Goal: Obtain resource: Download file/media

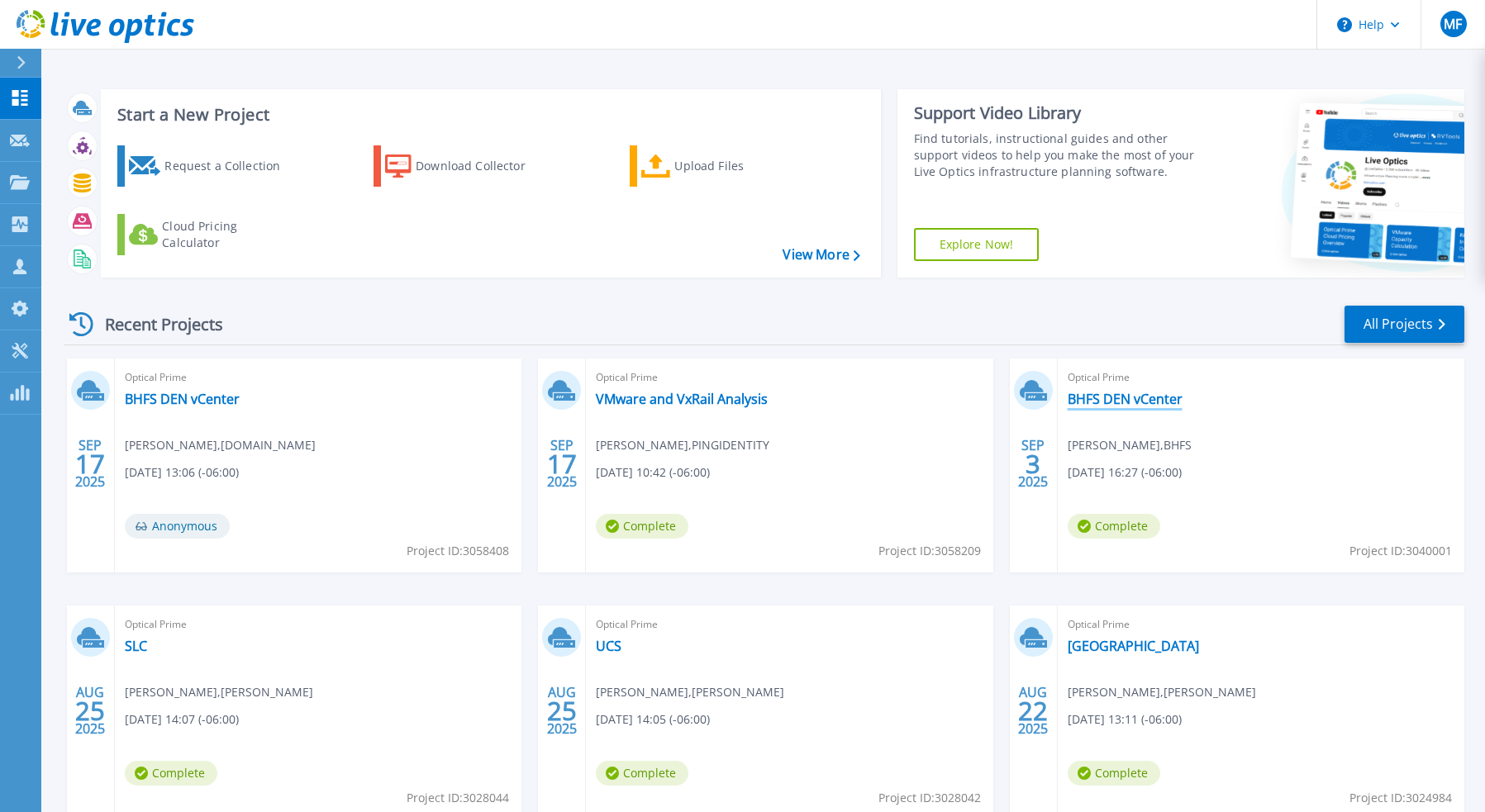
click at [1172, 402] on link "BHFS DEN vCenter" at bounding box center [1125, 399] width 115 height 16
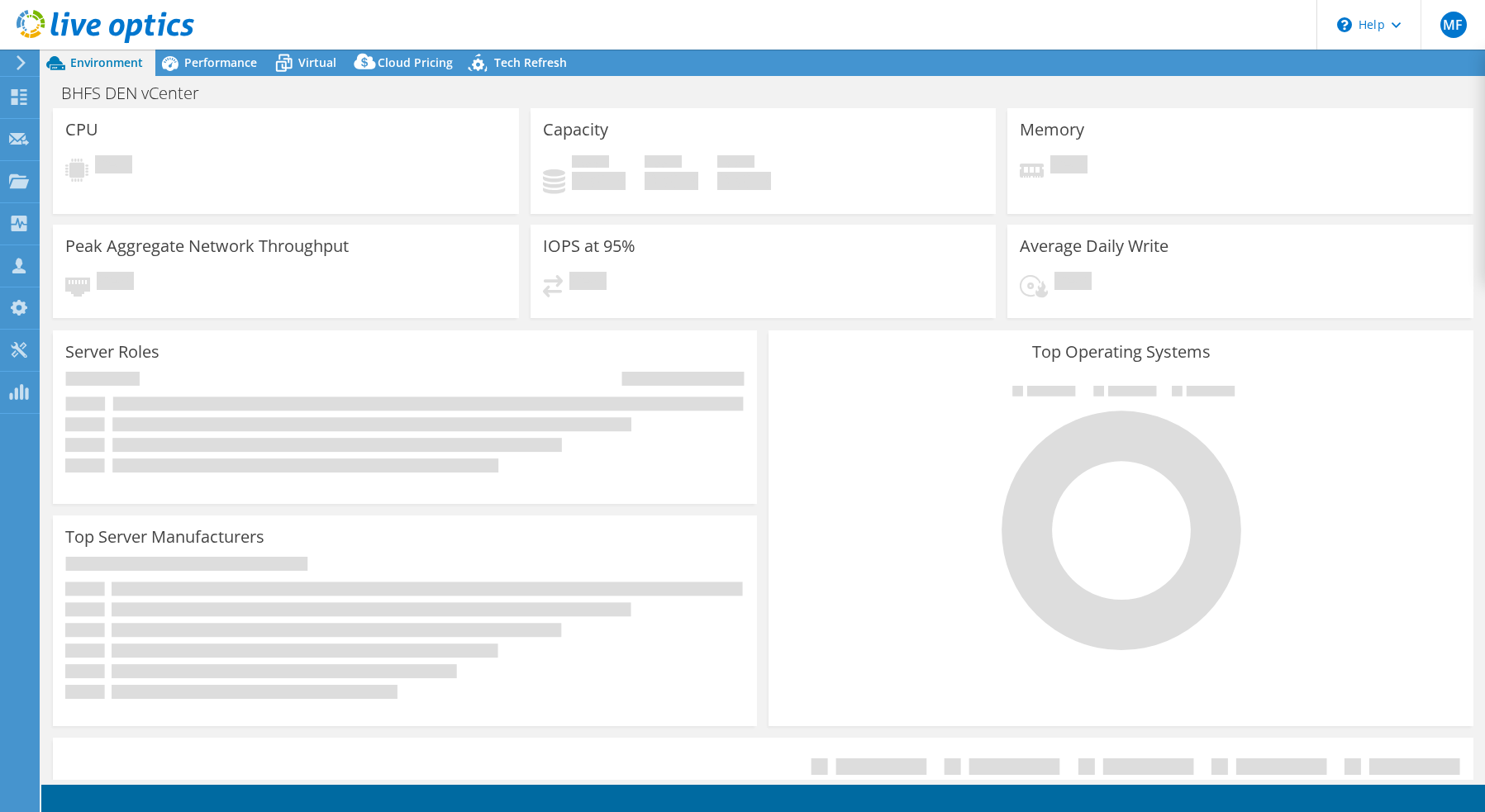
select select "USEast"
select select "USD"
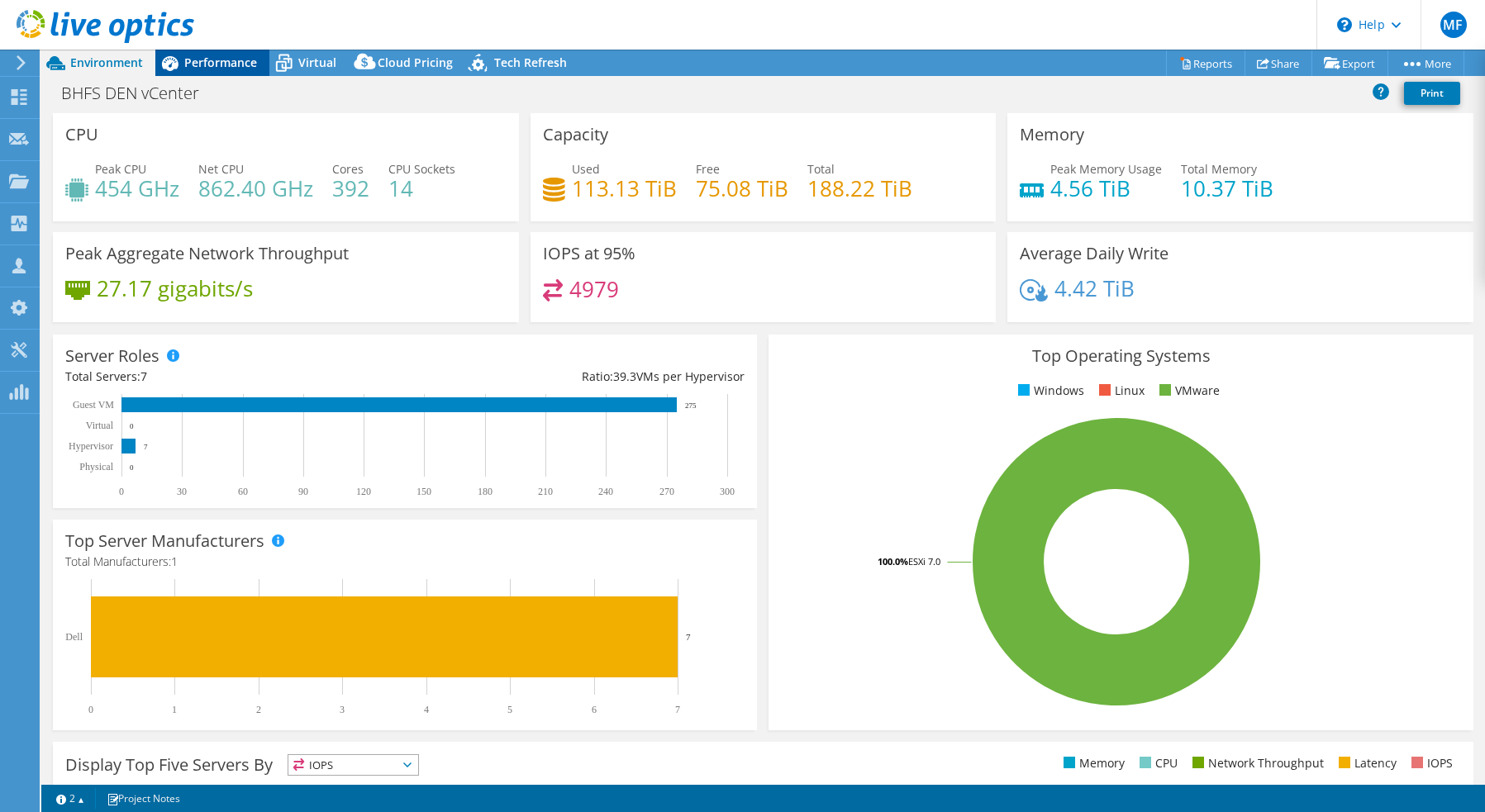
click at [240, 75] on div "Performance" at bounding box center [212, 63] width 114 height 27
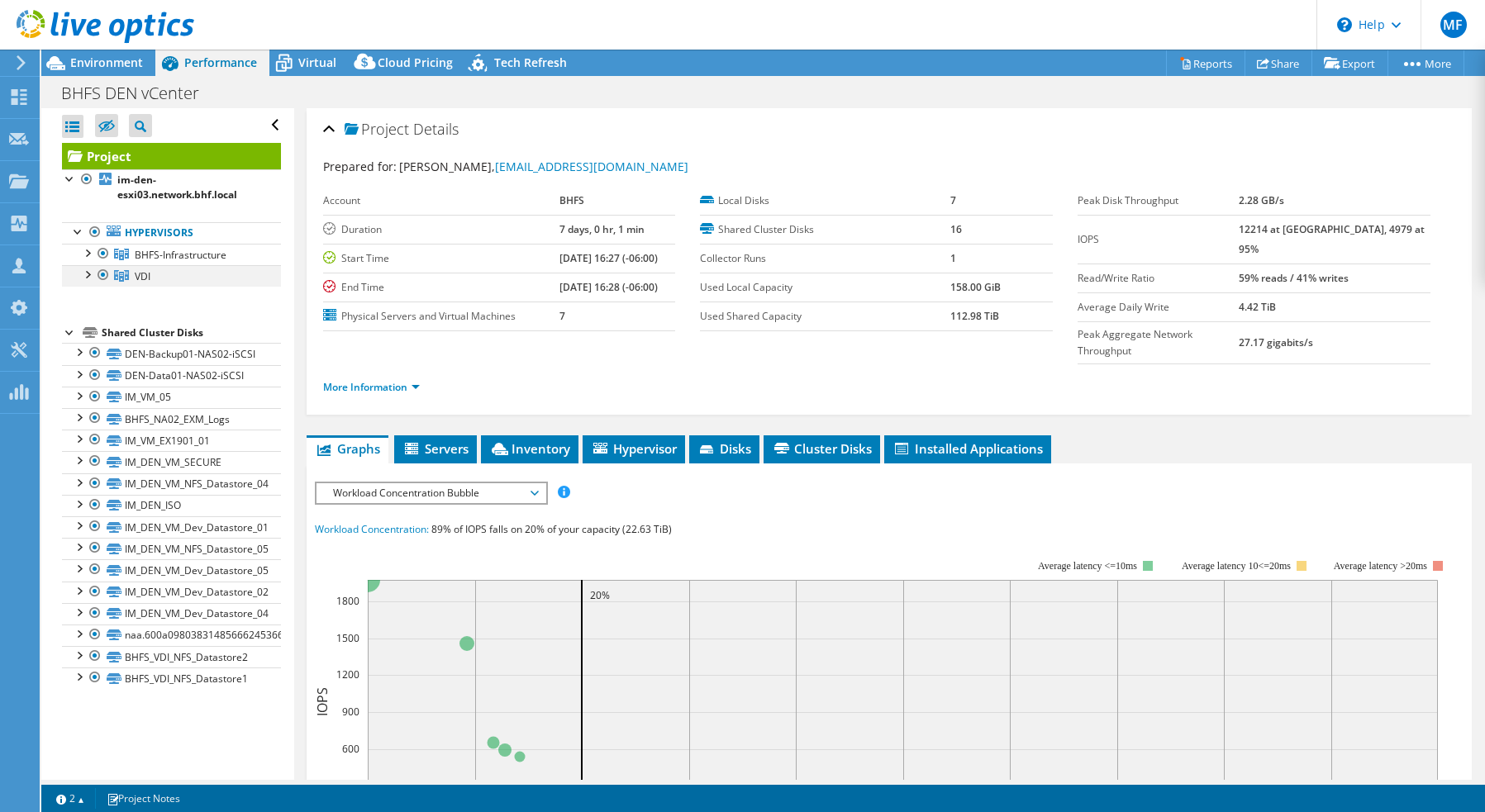
click at [108, 275] on div at bounding box center [103, 275] width 16 height 20
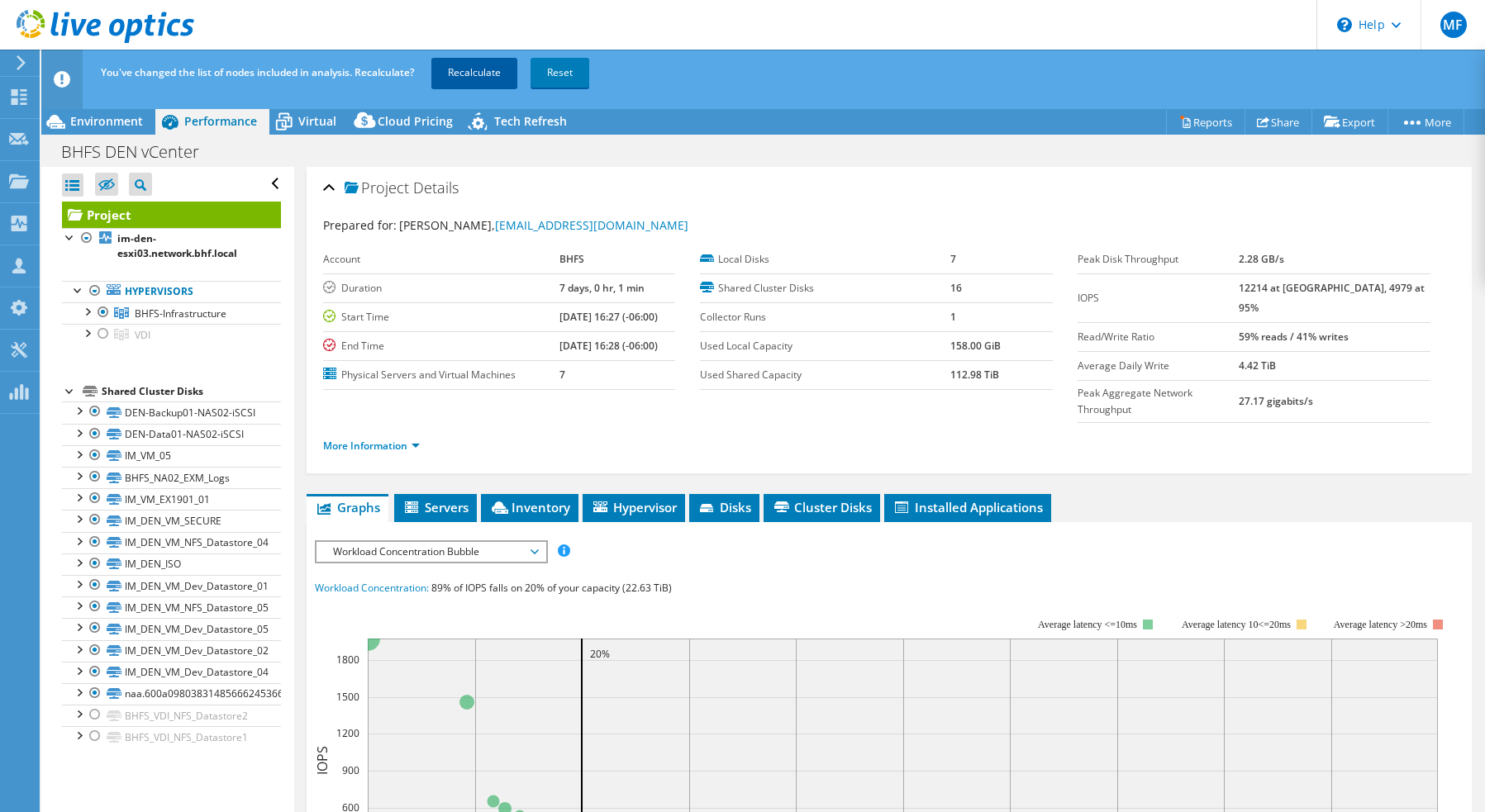
click at [511, 74] on link "Recalculate" at bounding box center [475, 72] width 86 height 30
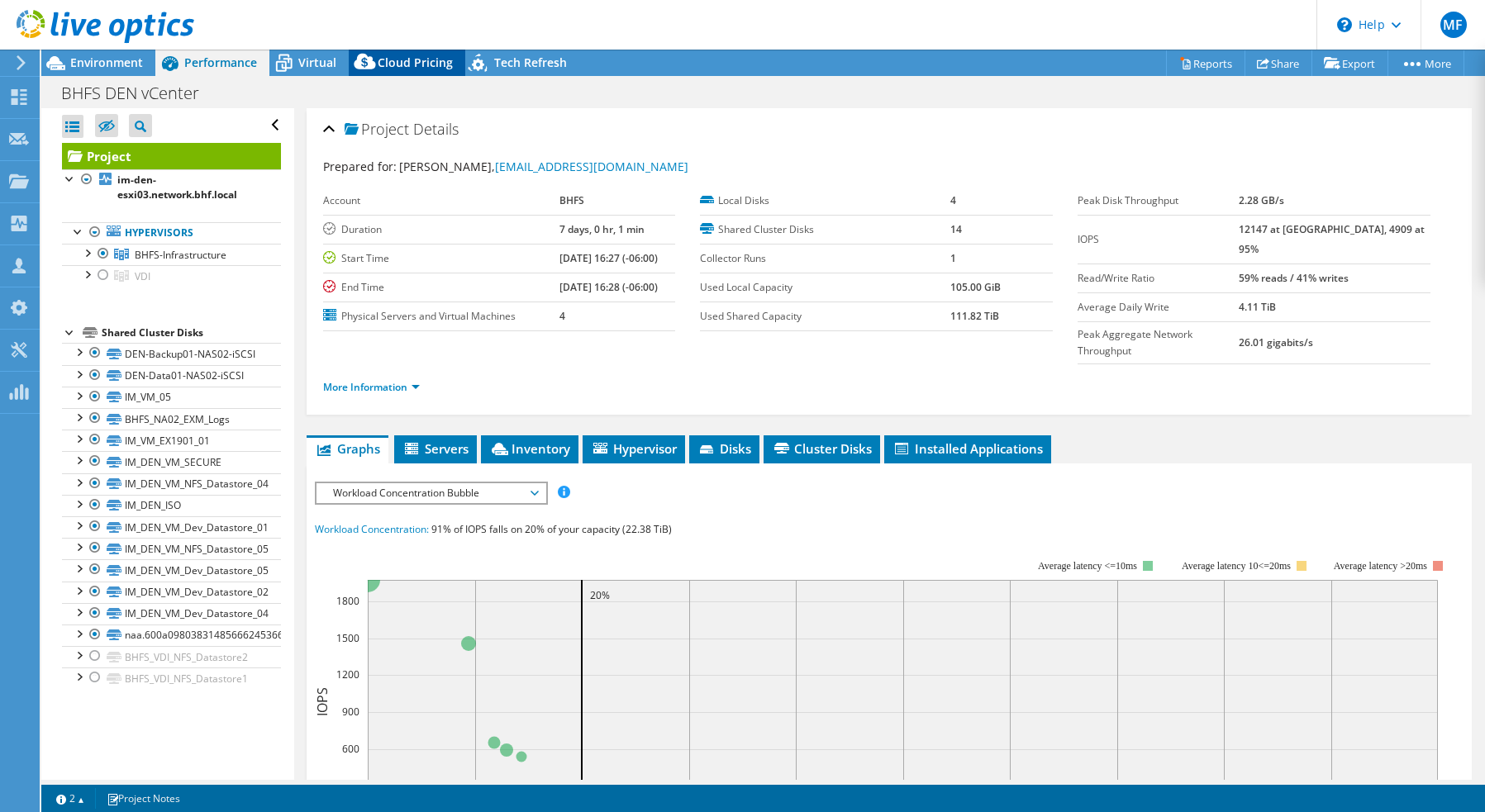
click at [429, 67] on span "Cloud Pricing" at bounding box center [415, 62] width 75 height 15
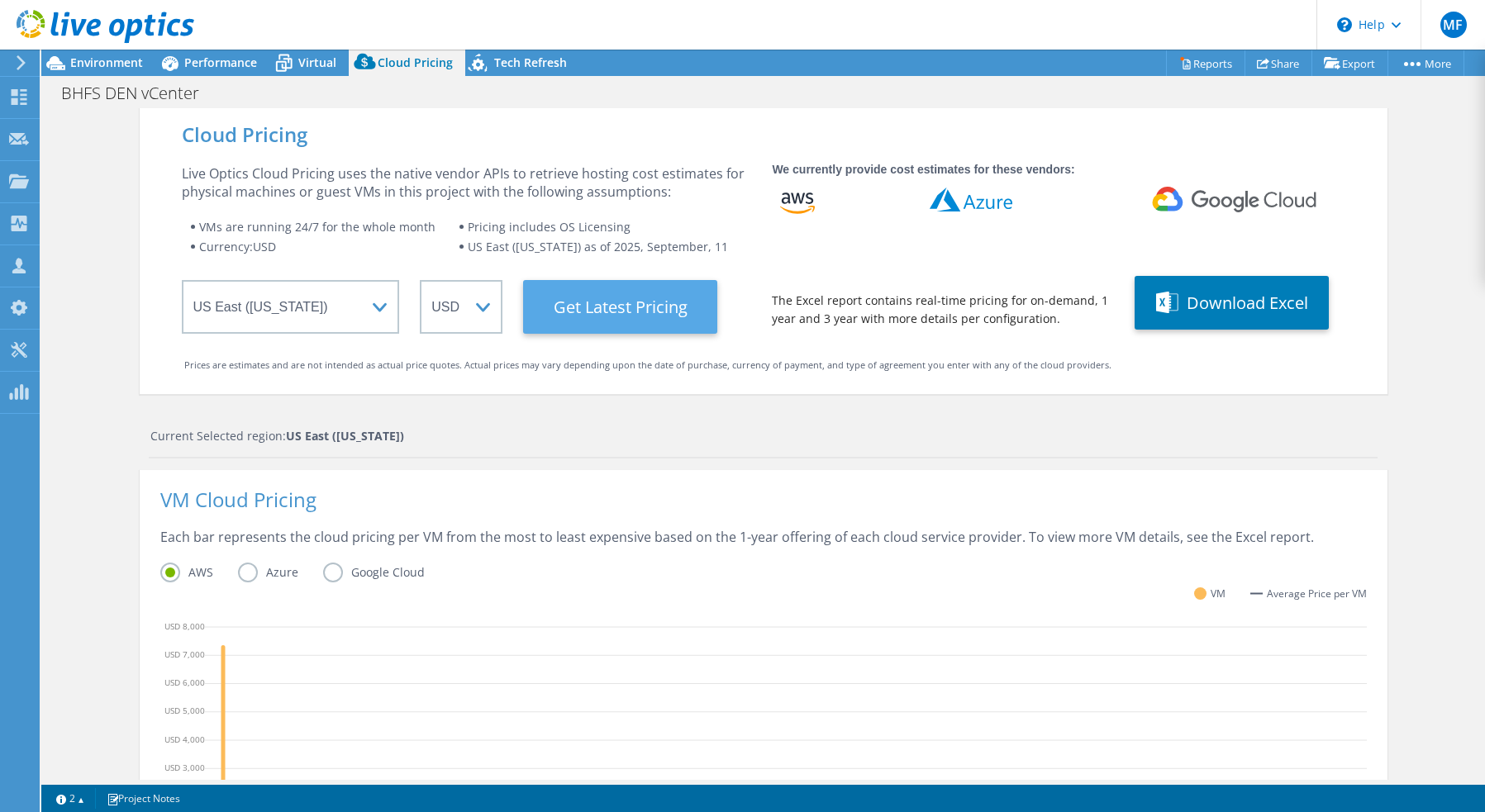
click at [634, 315] on Latest "Get Latest Pricing" at bounding box center [620, 307] width 195 height 54
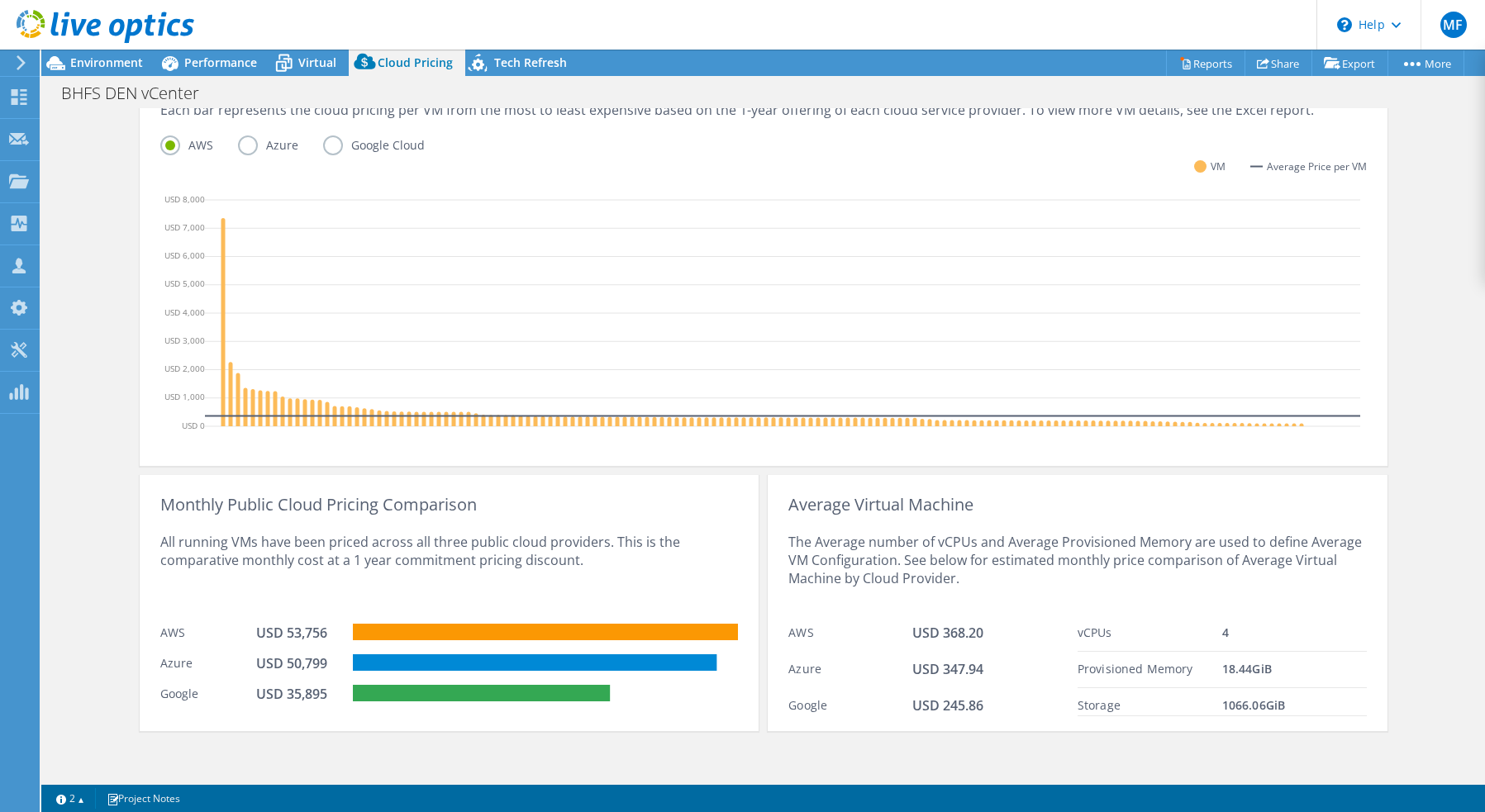
scroll to position [429, 0]
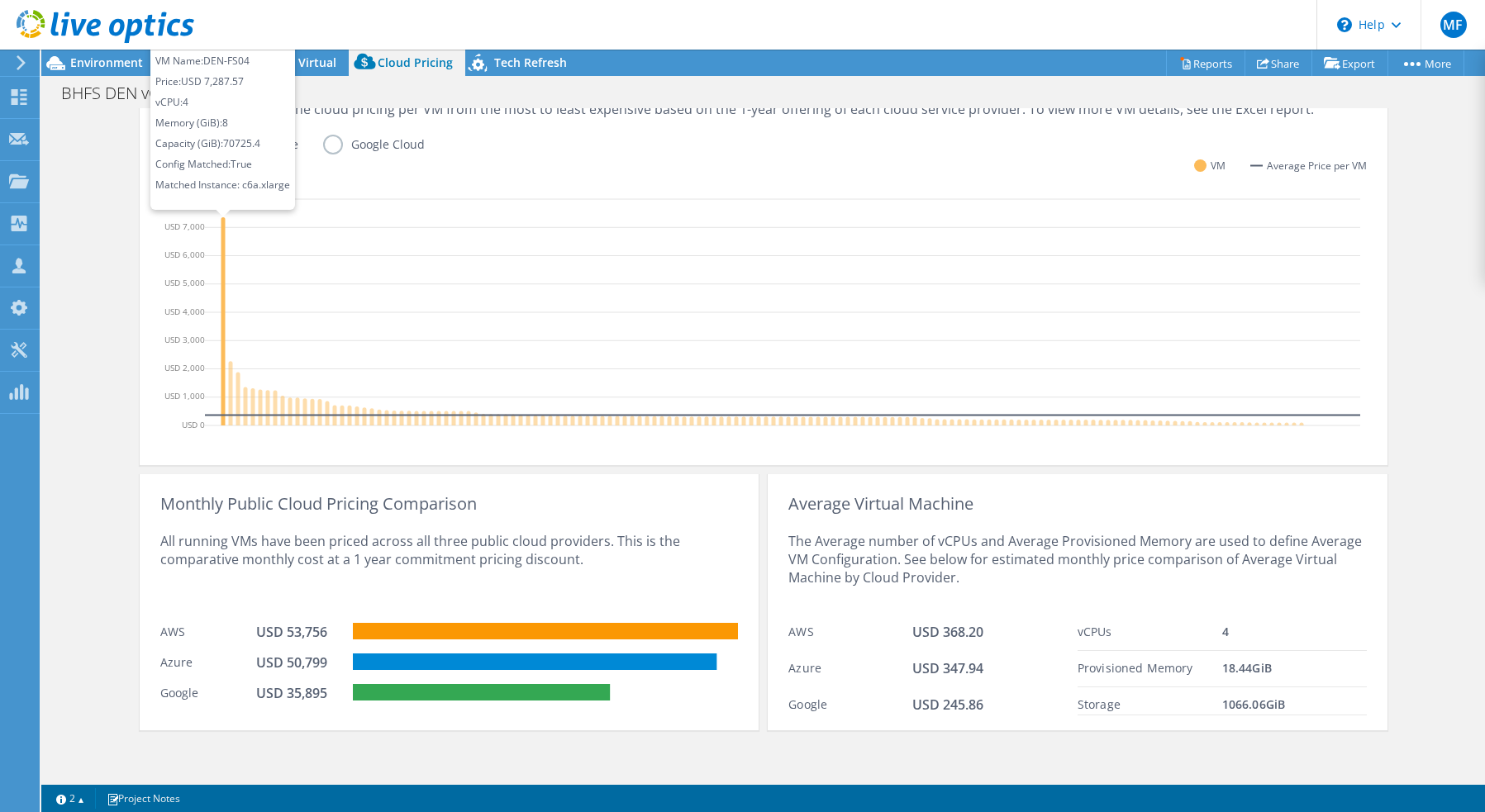
click at [224, 237] on icon at bounding box center [222, 321] width 4 height 208
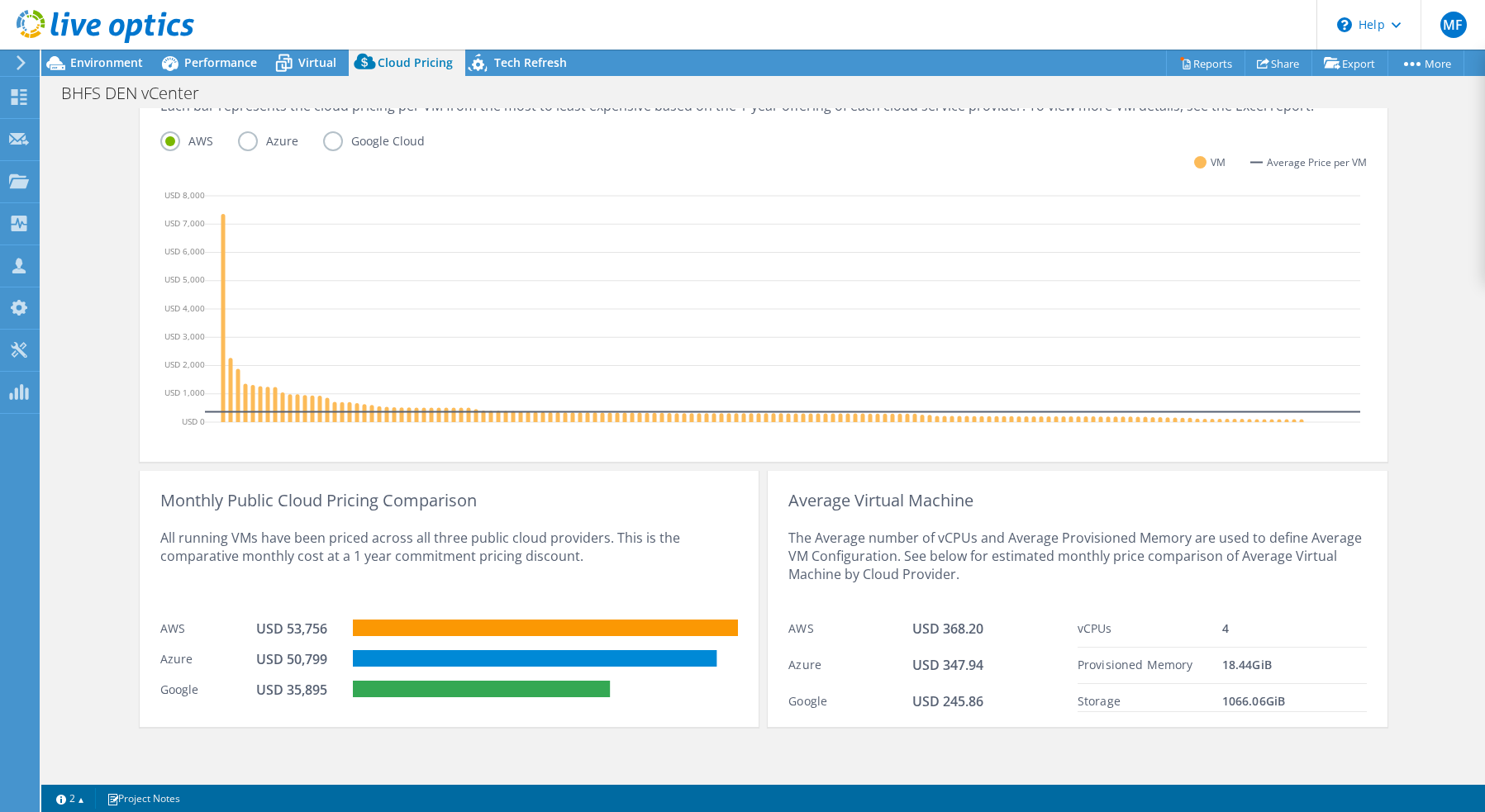
scroll to position [433, 0]
click at [302, 63] on span "Virtual" at bounding box center [317, 62] width 38 height 15
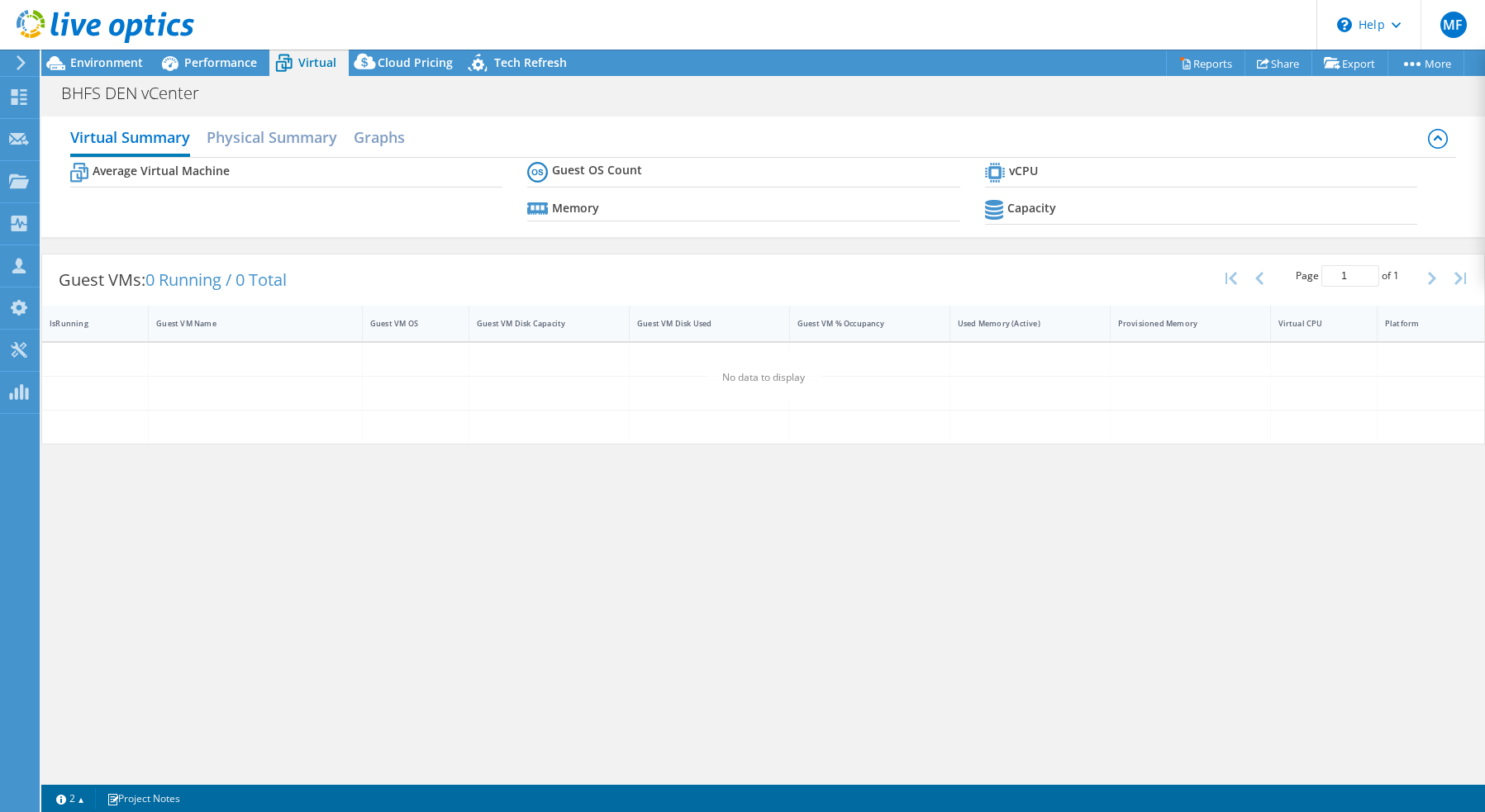
click at [414, 35] on header "MF Partner Team Member [PERSON_NAME] [PERSON_NAME][EMAIL_ADDRESS][DOMAIN_NAME] …" at bounding box center [742, 25] width 1485 height 50
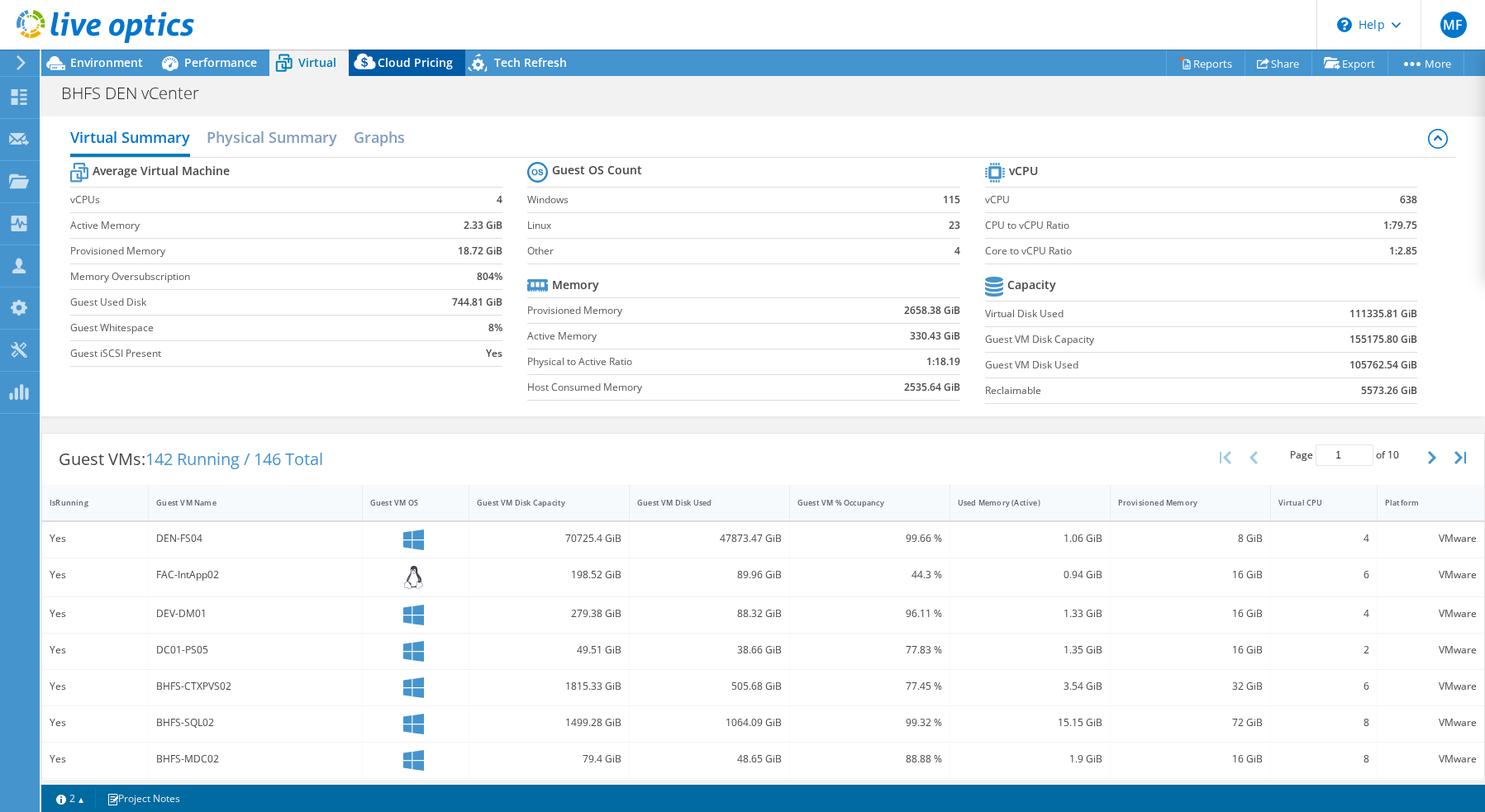
click at [405, 70] on div "Cloud Pricing" at bounding box center [407, 63] width 117 height 27
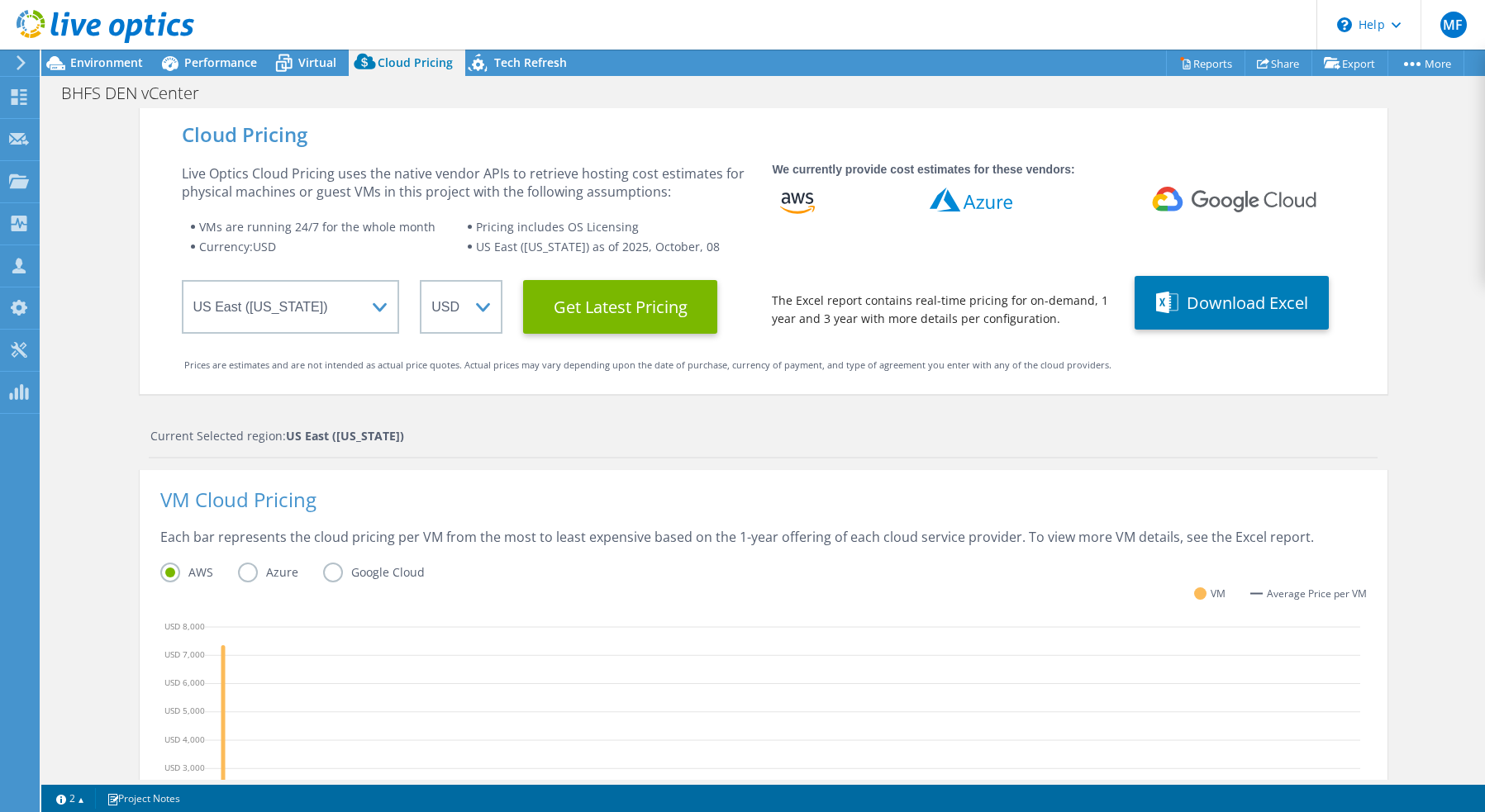
click at [261, 572] on label "Azure" at bounding box center [280, 572] width 85 height 20
click at [0, 0] on input "Azure" at bounding box center [0, 0] width 0 height 0
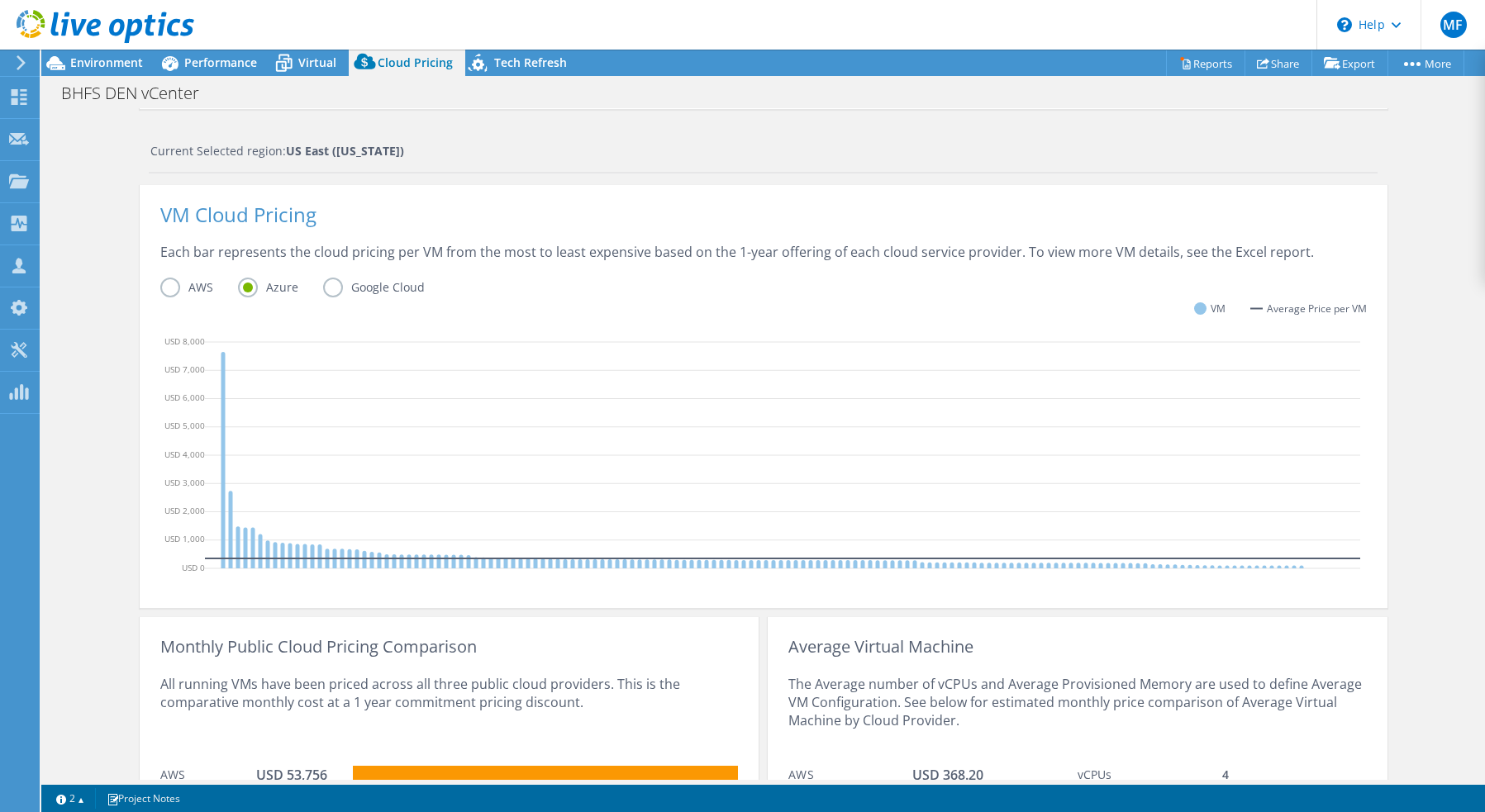
scroll to position [293, 0]
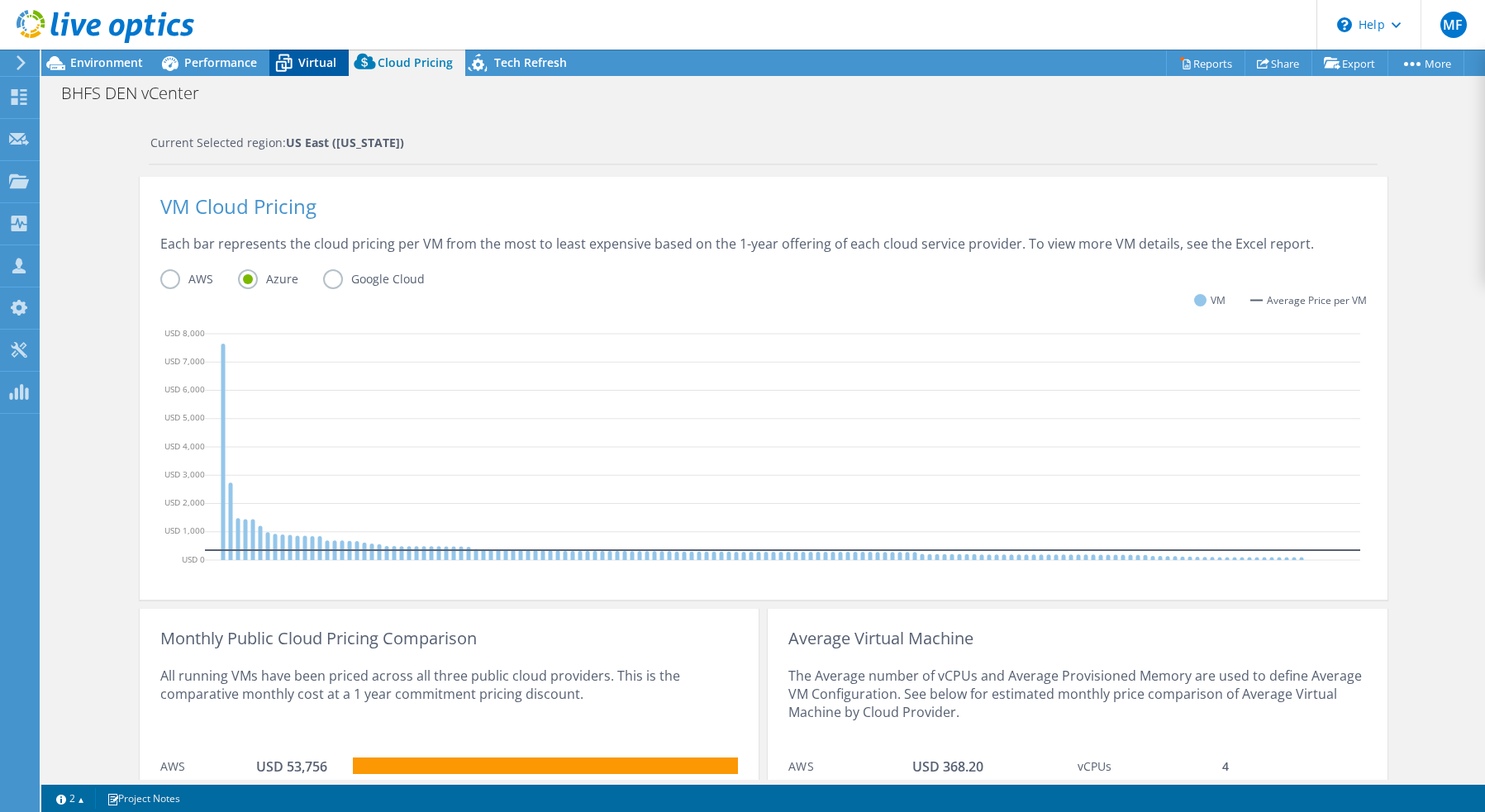
click at [309, 63] on span "Virtual" at bounding box center [317, 62] width 38 height 15
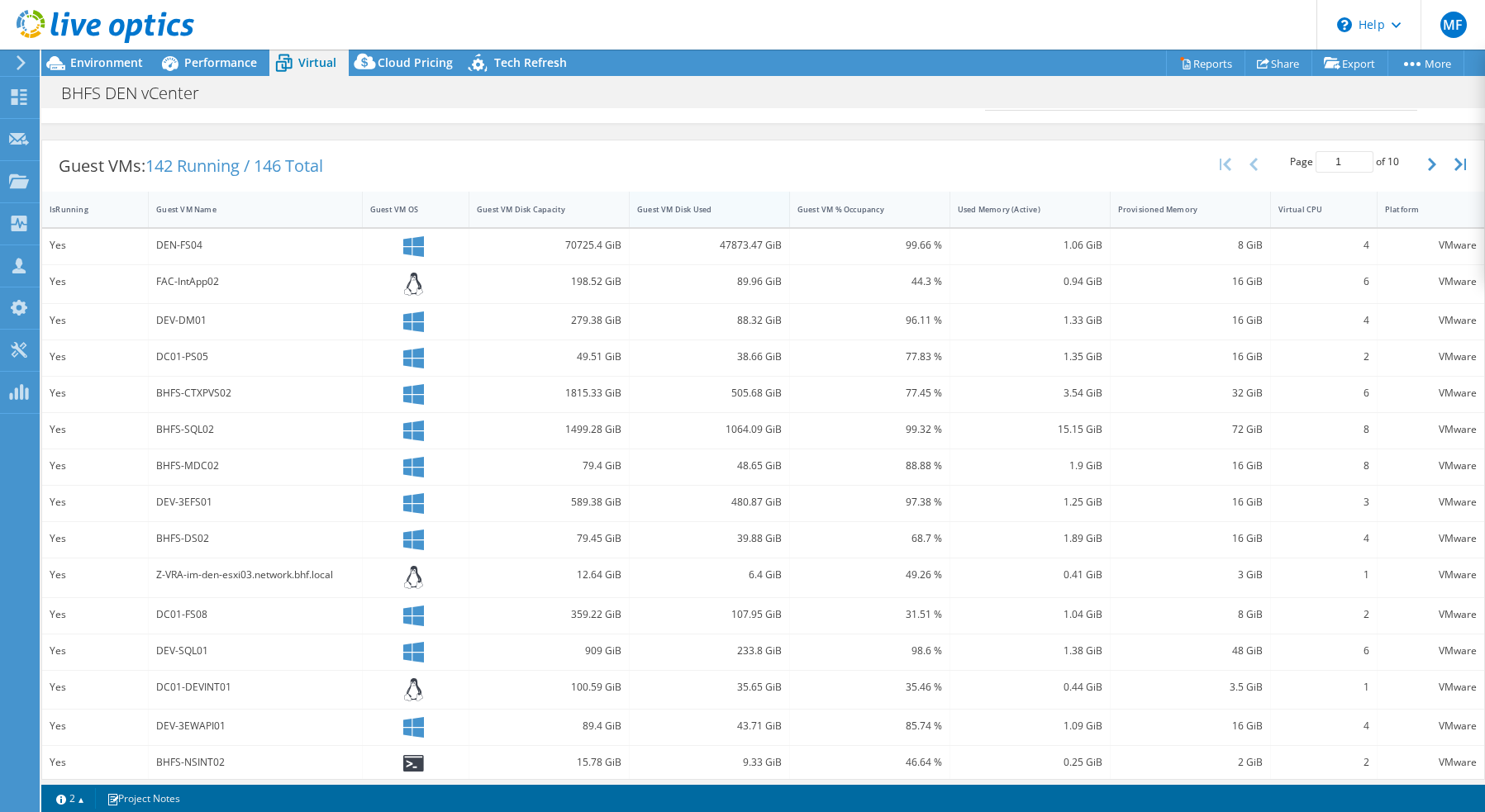
click at [697, 209] on div "Guest VM Disk Used" at bounding box center [700, 209] width 125 height 11
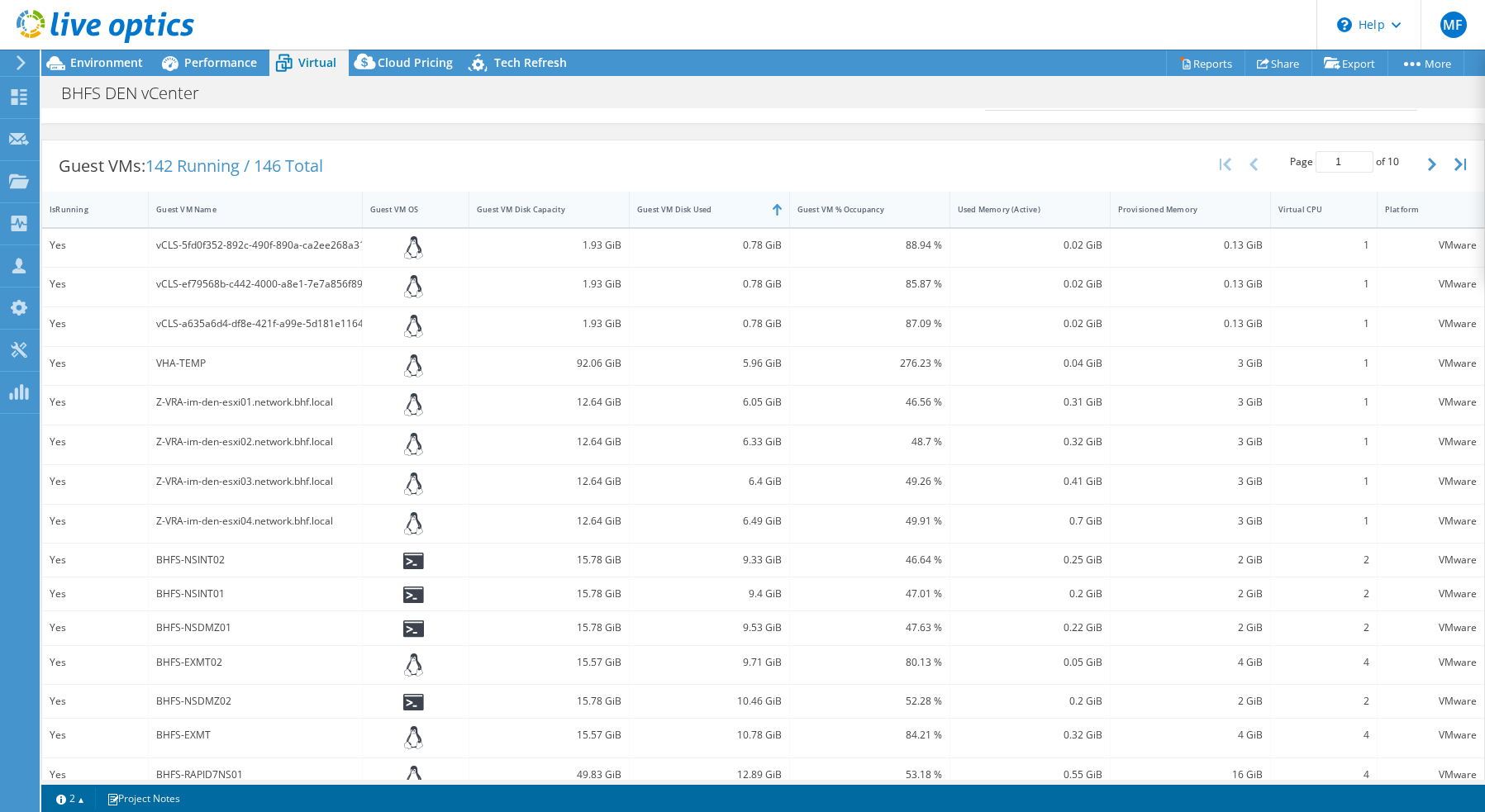
click at [697, 209] on div "Guest VM Disk Used" at bounding box center [700, 209] width 125 height 11
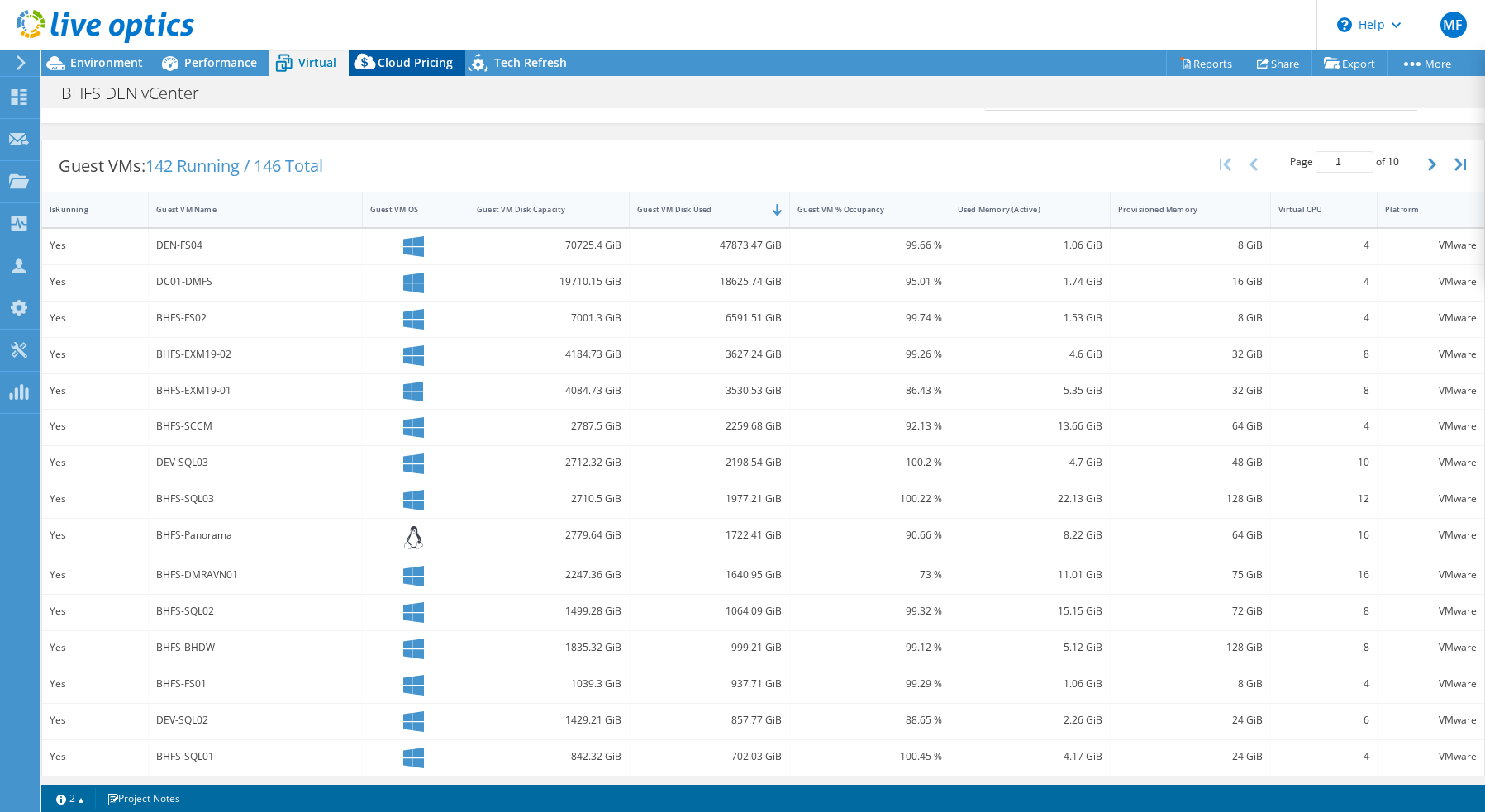
click at [406, 70] on div "Cloud Pricing" at bounding box center [407, 63] width 117 height 27
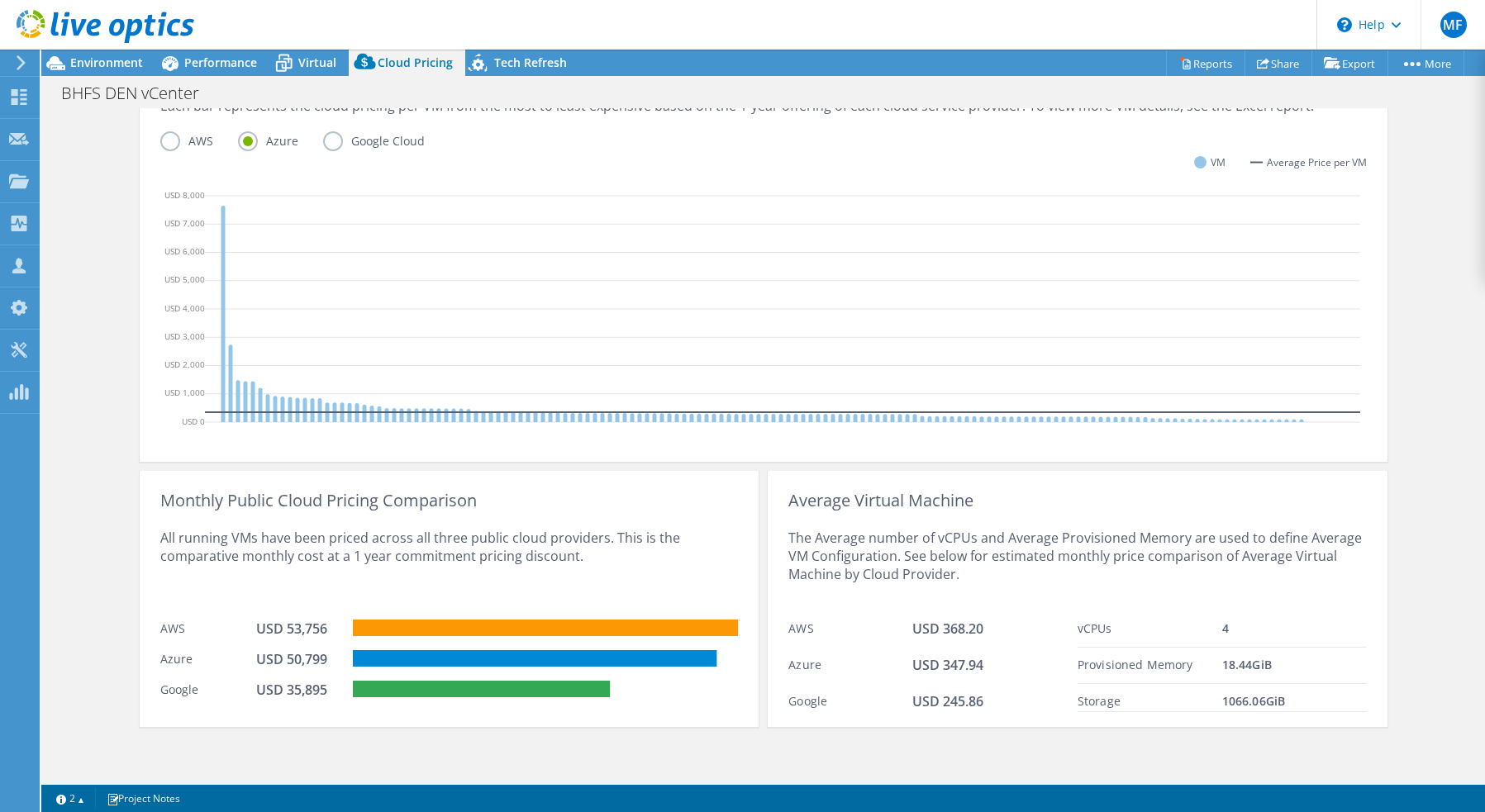
scroll to position [433, 0]
drag, startPoint x: 265, startPoint y: 664, endPoint x: 307, endPoint y: 659, distance: 42.3
click at [307, 659] on div "USD 50,799" at bounding box center [297, 659] width 82 height 18
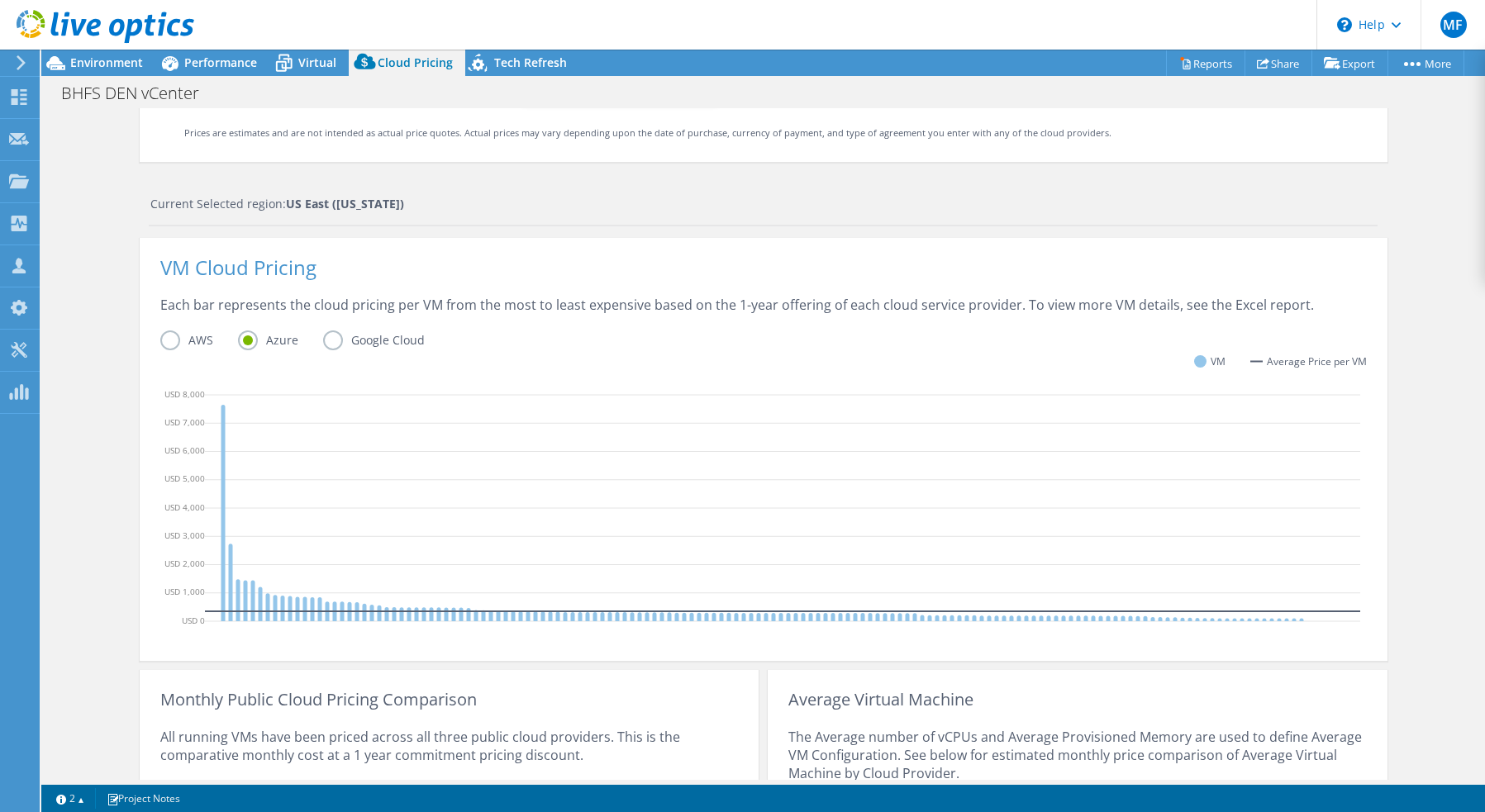
scroll to position [219, 0]
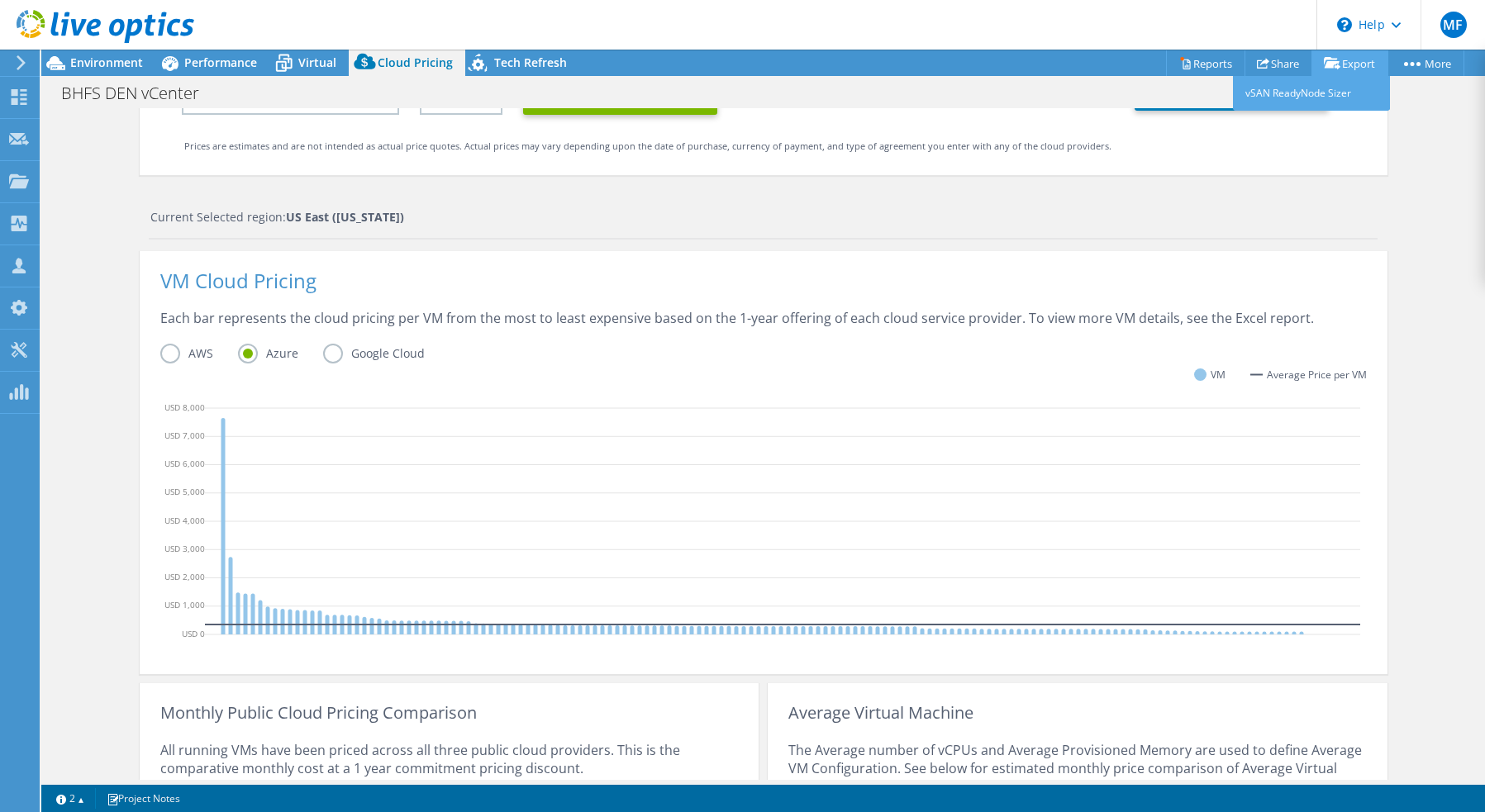
click at [1340, 58] on link "Export" at bounding box center [1350, 63] width 77 height 26
click at [1218, 63] on link "Reports" at bounding box center [1205, 63] width 80 height 26
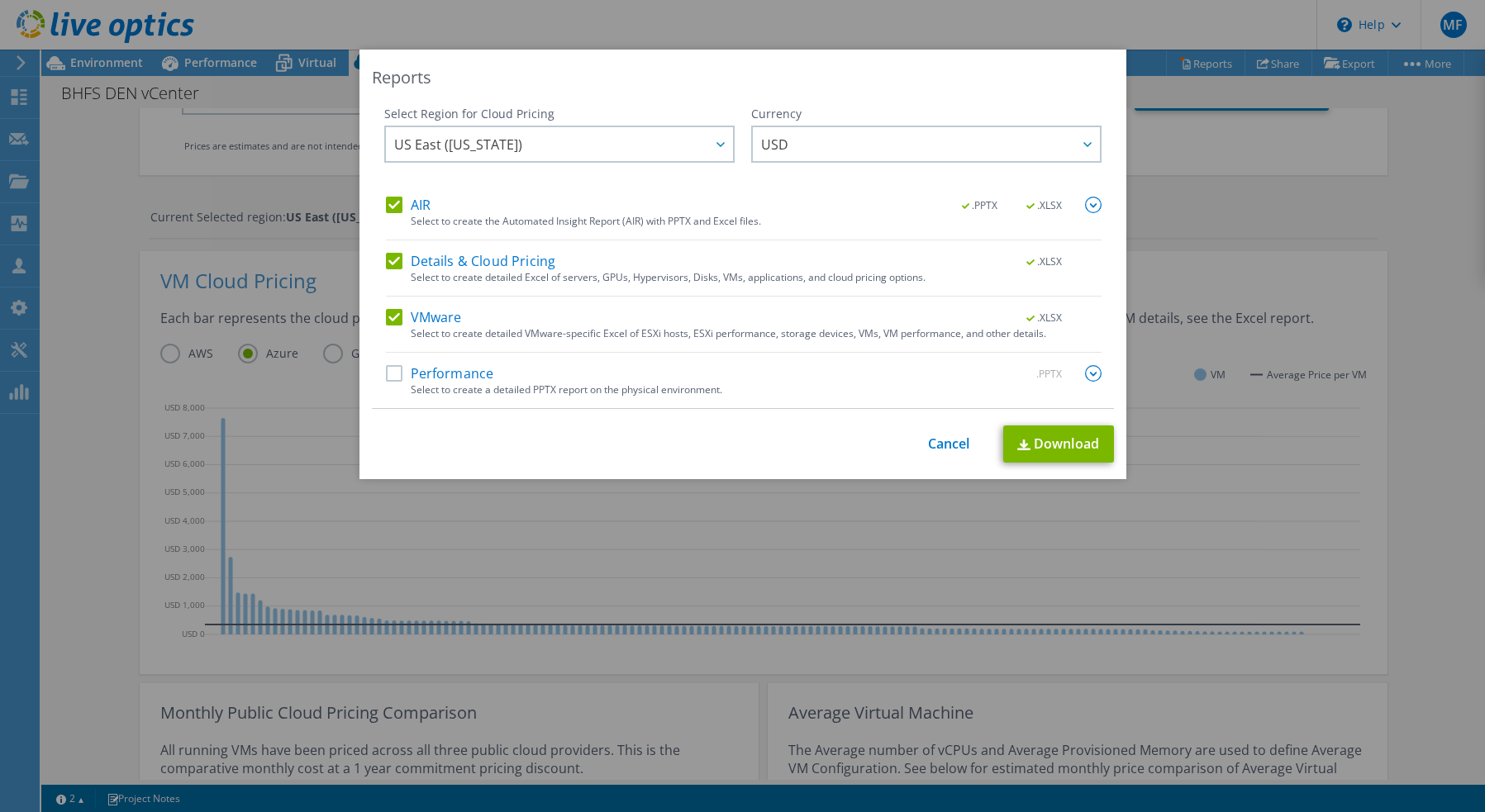
click at [392, 376] on label "Performance" at bounding box center [440, 373] width 108 height 16
click at [0, 0] on input "Performance" at bounding box center [0, 0] width 0 height 0
click at [577, 138] on span "US East ([US_STATE])" at bounding box center [563, 144] width 338 height 34
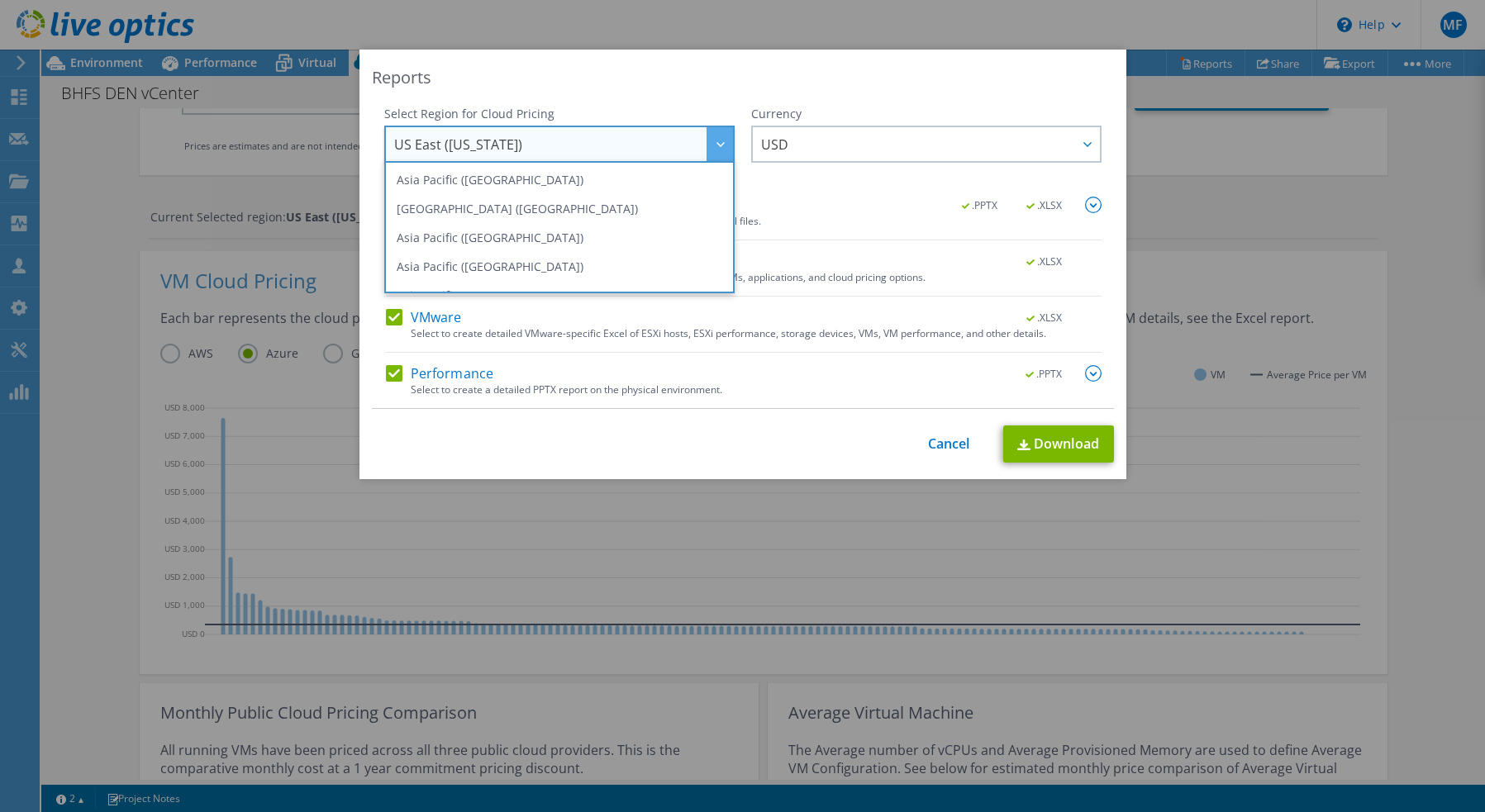
click at [619, 69] on div "Reports" at bounding box center [743, 78] width 742 height 23
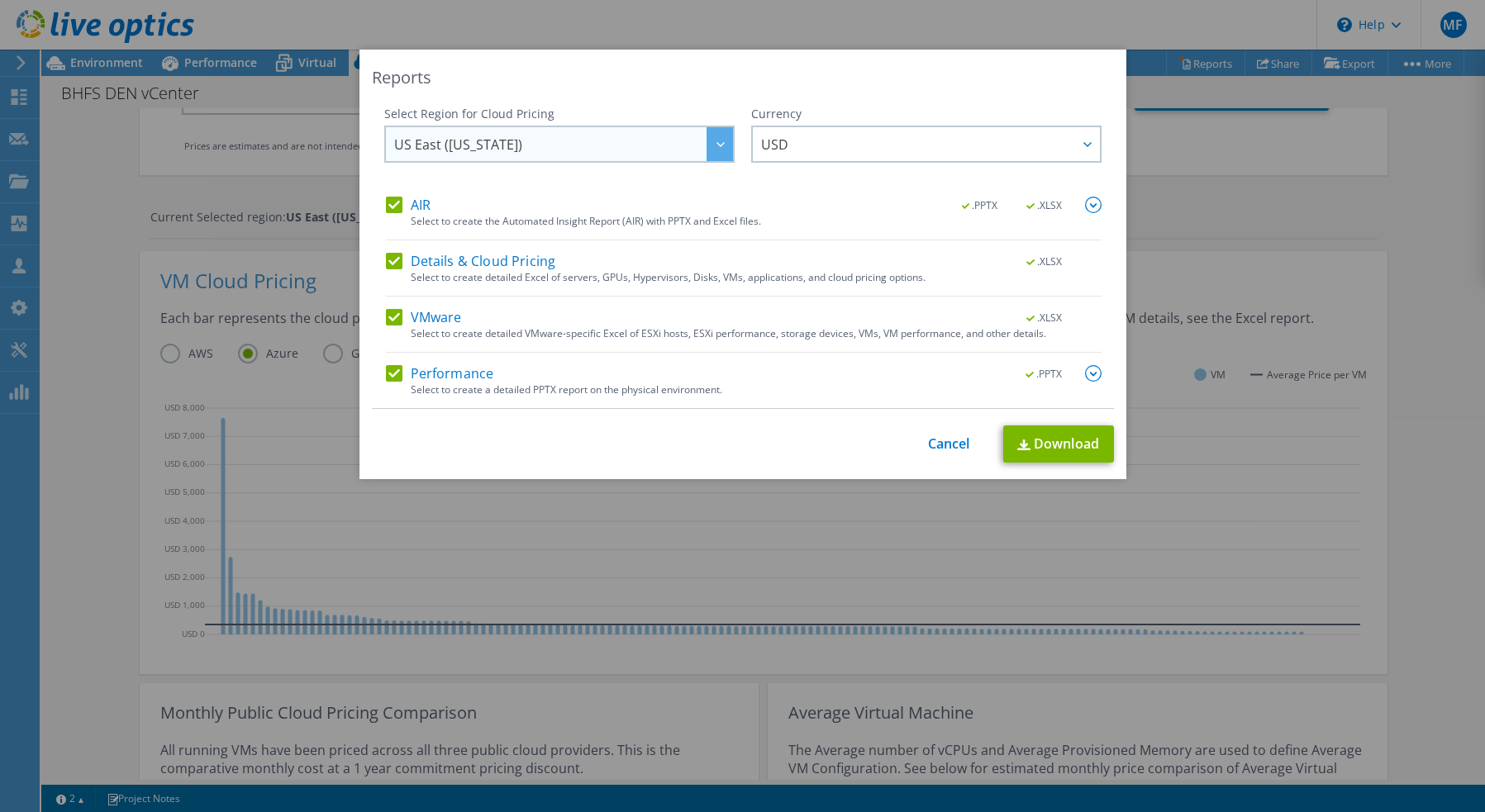
click at [726, 148] on div at bounding box center [720, 144] width 27 height 34
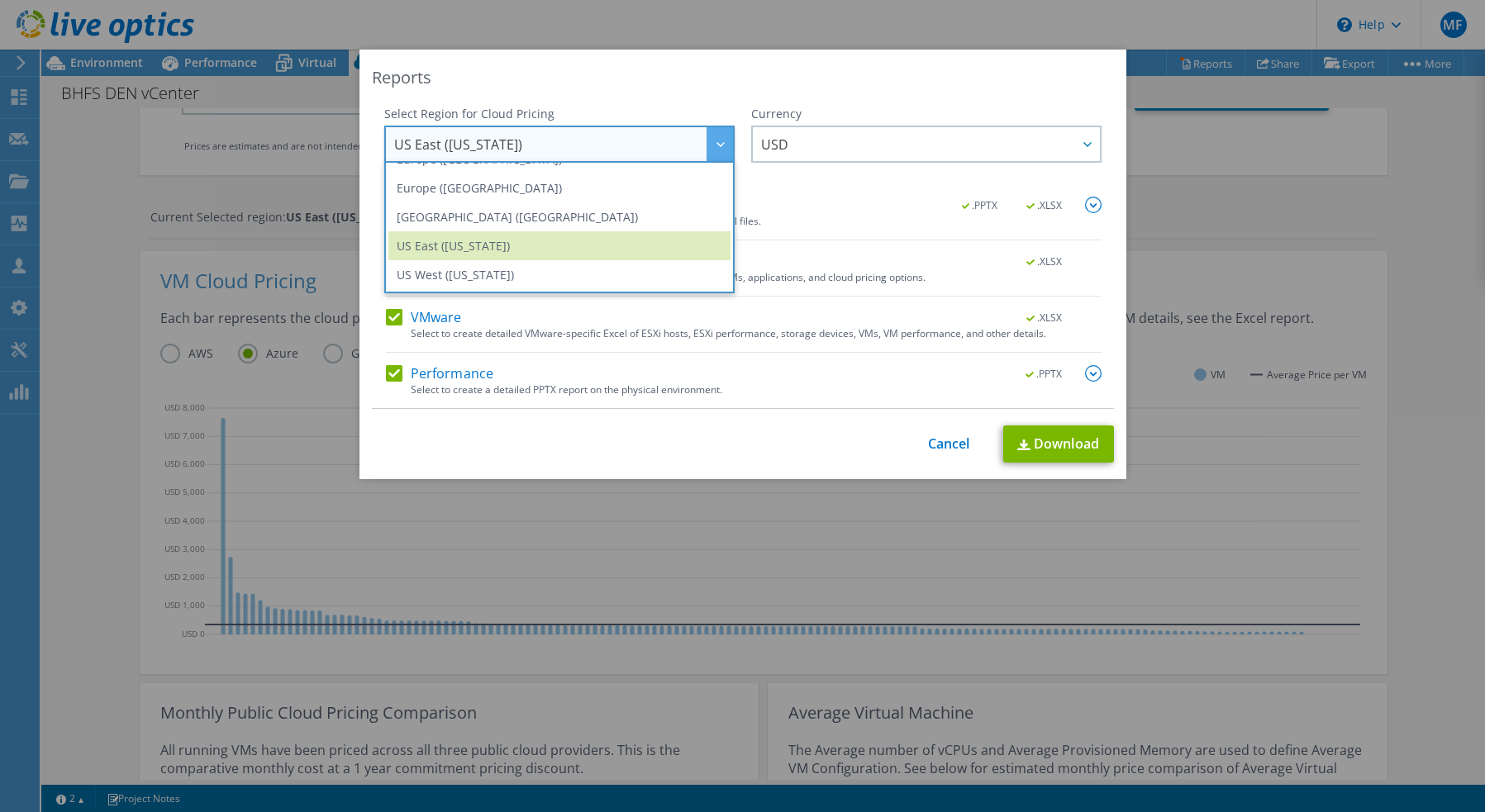
scroll to position [223, 0]
click at [586, 274] on li "US West ([US_STATE])" at bounding box center [559, 275] width 342 height 29
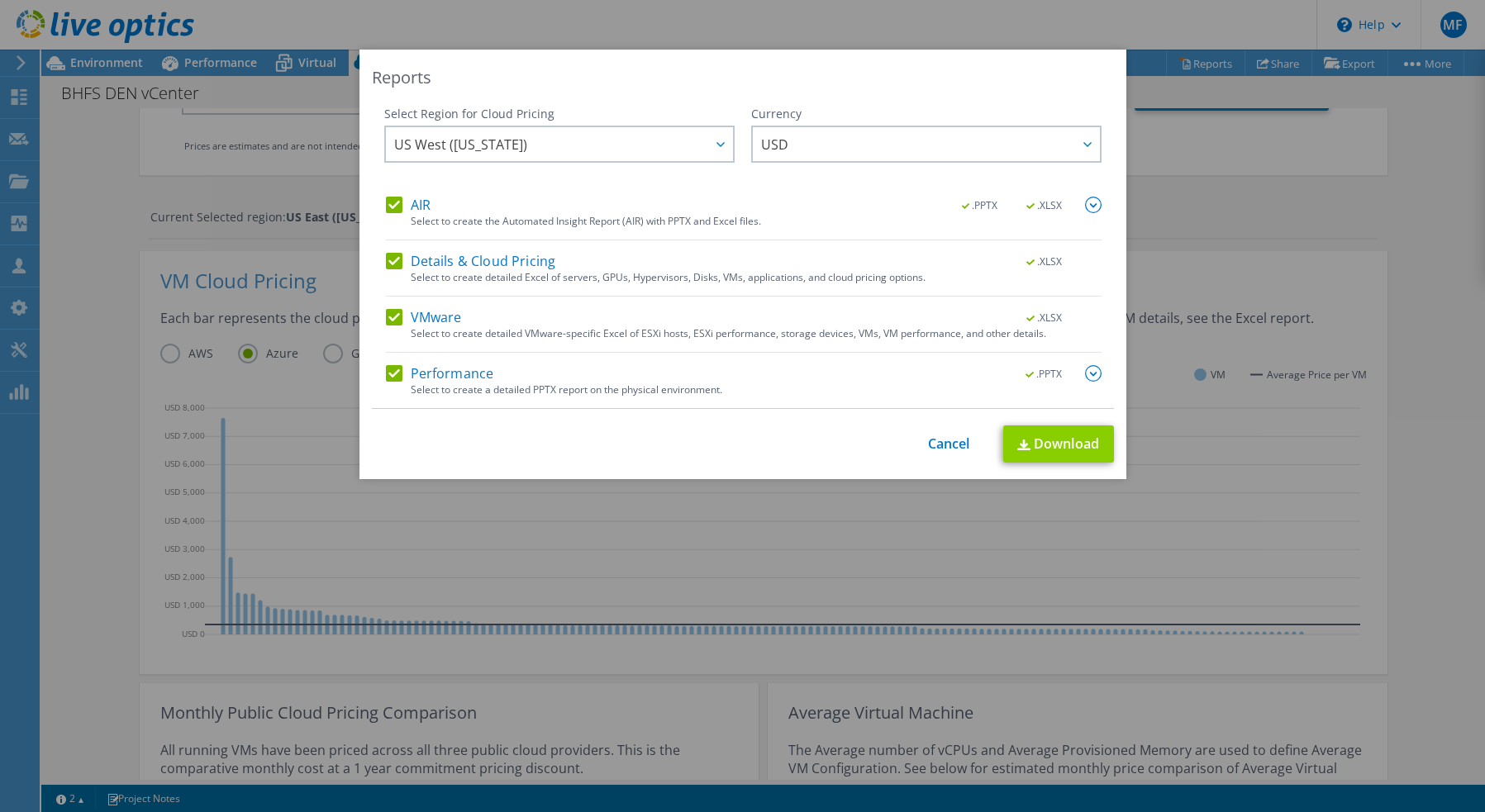
click at [1052, 452] on link "Download" at bounding box center [1058, 444] width 111 height 37
